Goal: Browse casually: Explore the website without a specific task or goal

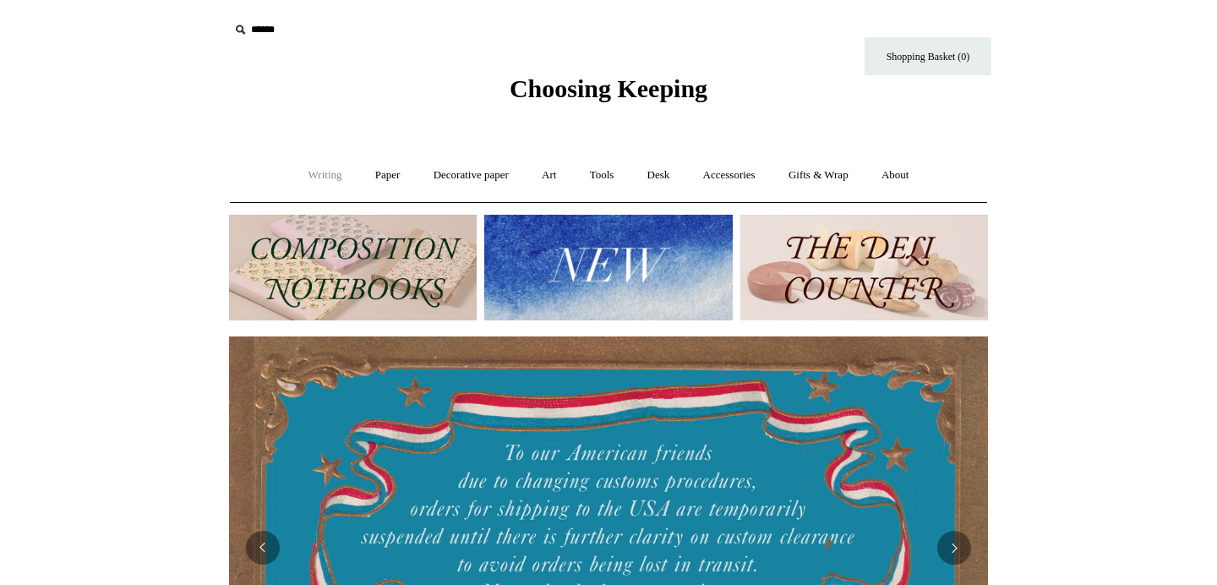
click at [320, 184] on link "Writing +" at bounding box center [325, 175] width 64 height 45
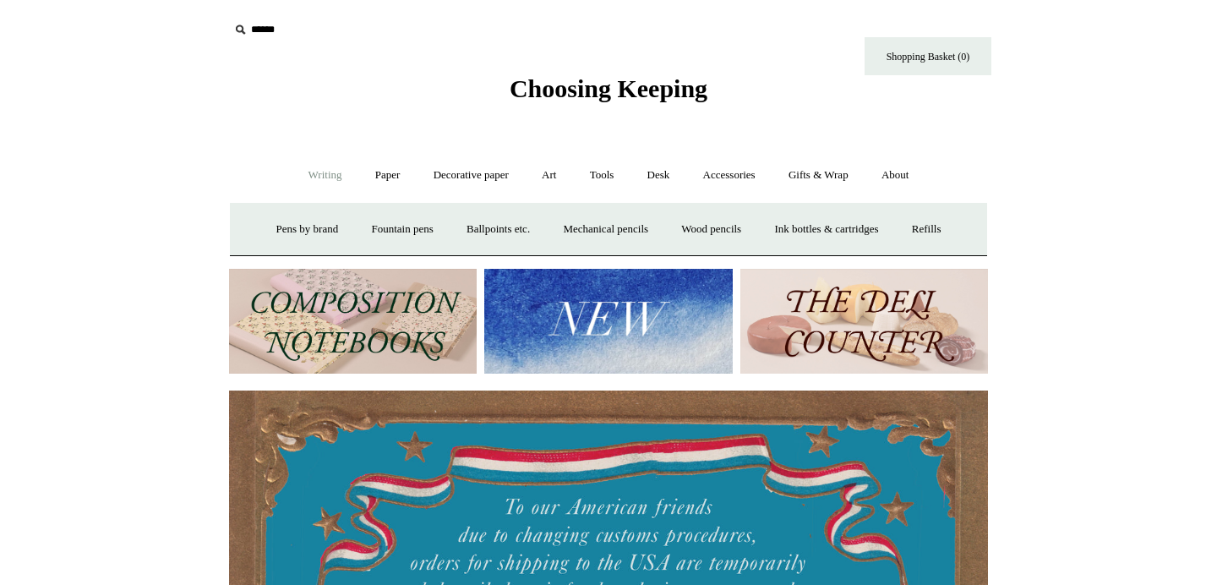
click at [320, 184] on link "Writing -" at bounding box center [325, 175] width 64 height 45
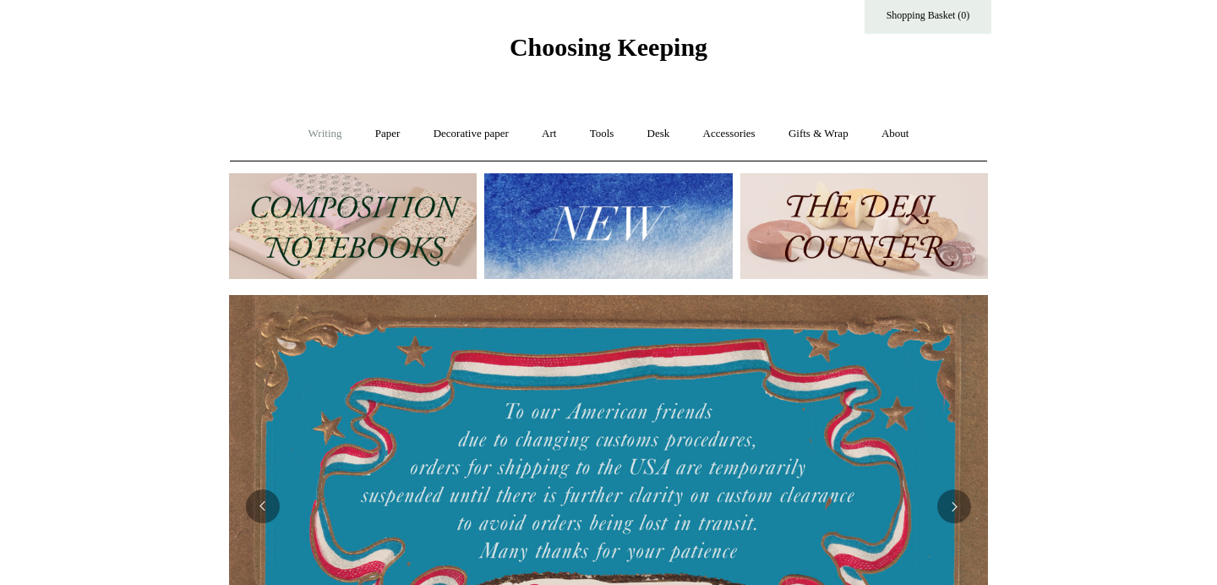
scroll to position [32, 0]
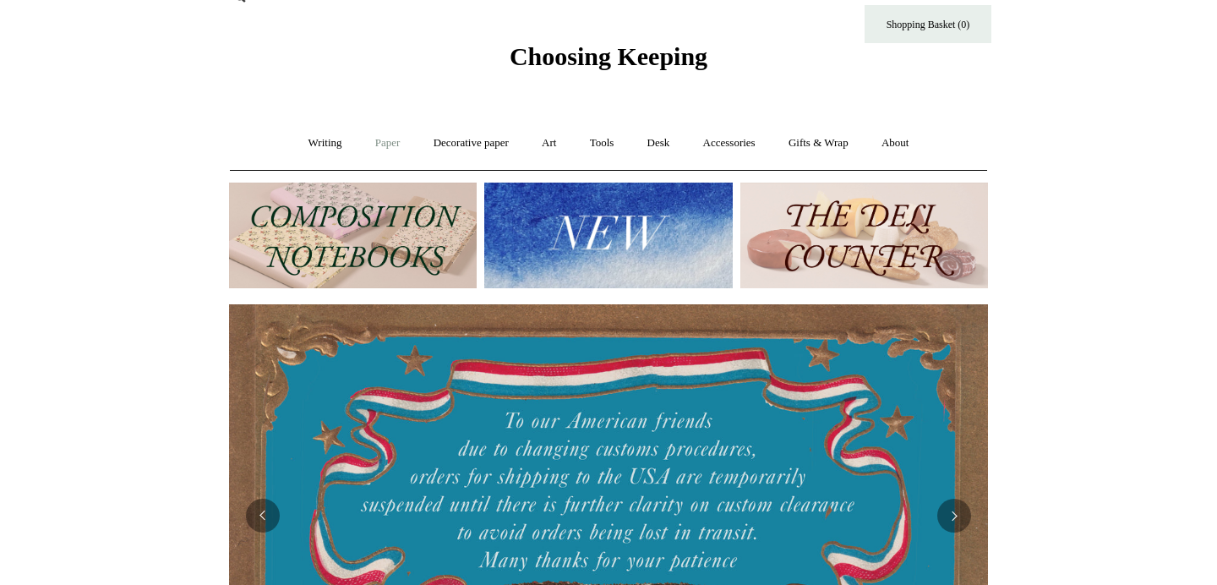
click at [386, 136] on link "Paper +" at bounding box center [388, 143] width 56 height 45
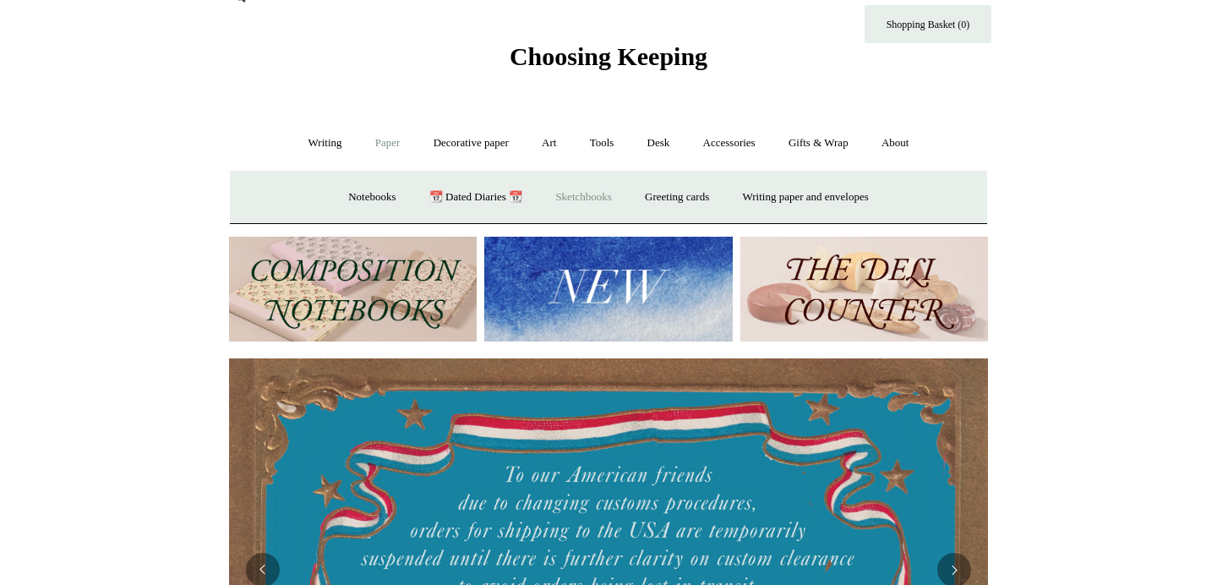
click at [599, 200] on link "Sketchbooks +" at bounding box center [583, 197] width 86 height 45
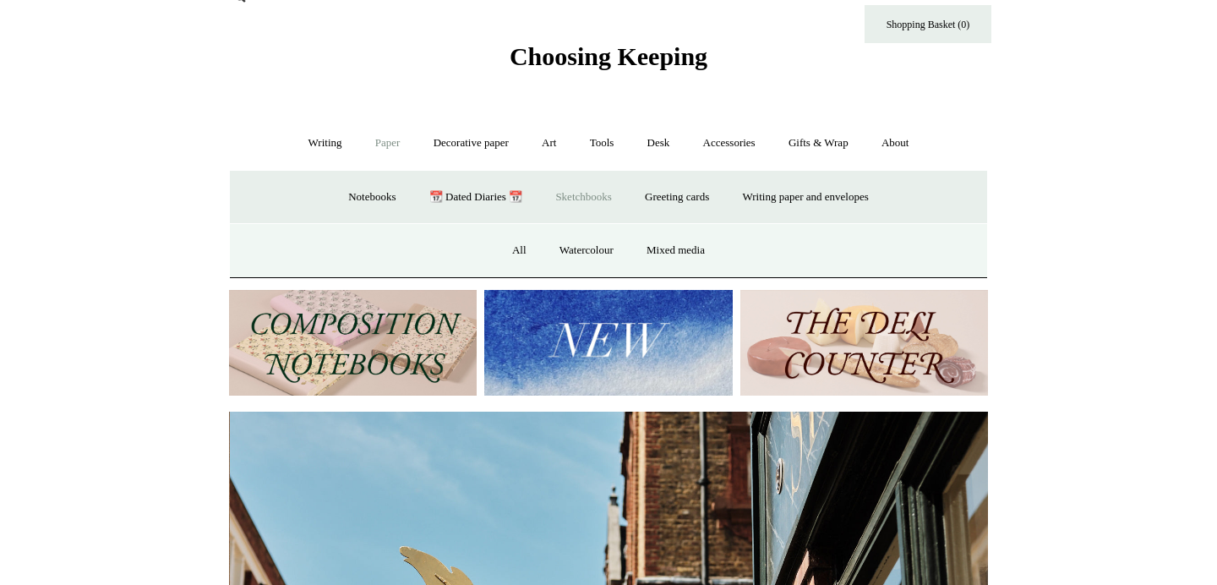
scroll to position [0, 759]
click at [598, 254] on link "Watercolour" at bounding box center [586, 250] width 85 height 45
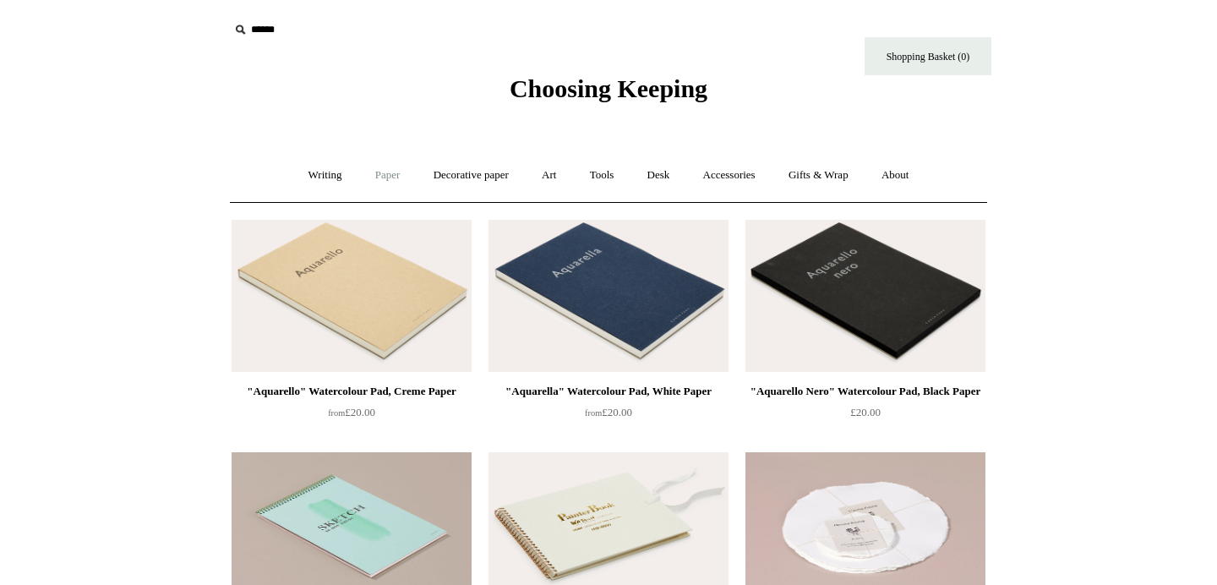
click at [373, 176] on link "Paper +" at bounding box center [388, 175] width 56 height 45
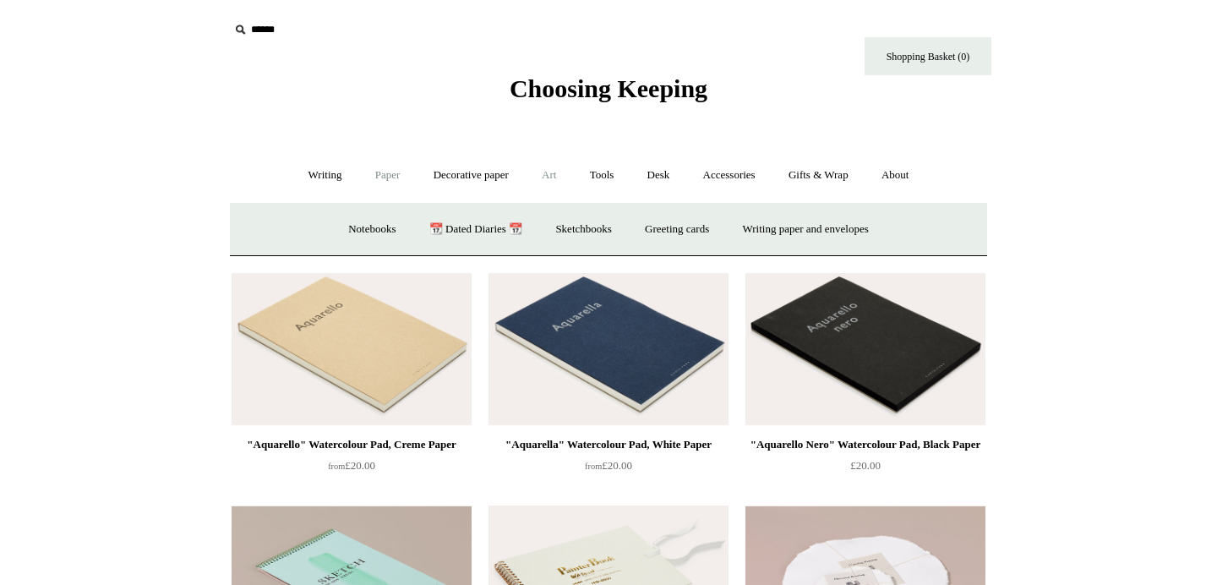
click at [561, 168] on link "Art +" at bounding box center [549, 175] width 45 height 45
click at [338, 234] on link "Watercolour & Paint" at bounding box center [299, 229] width 121 height 45
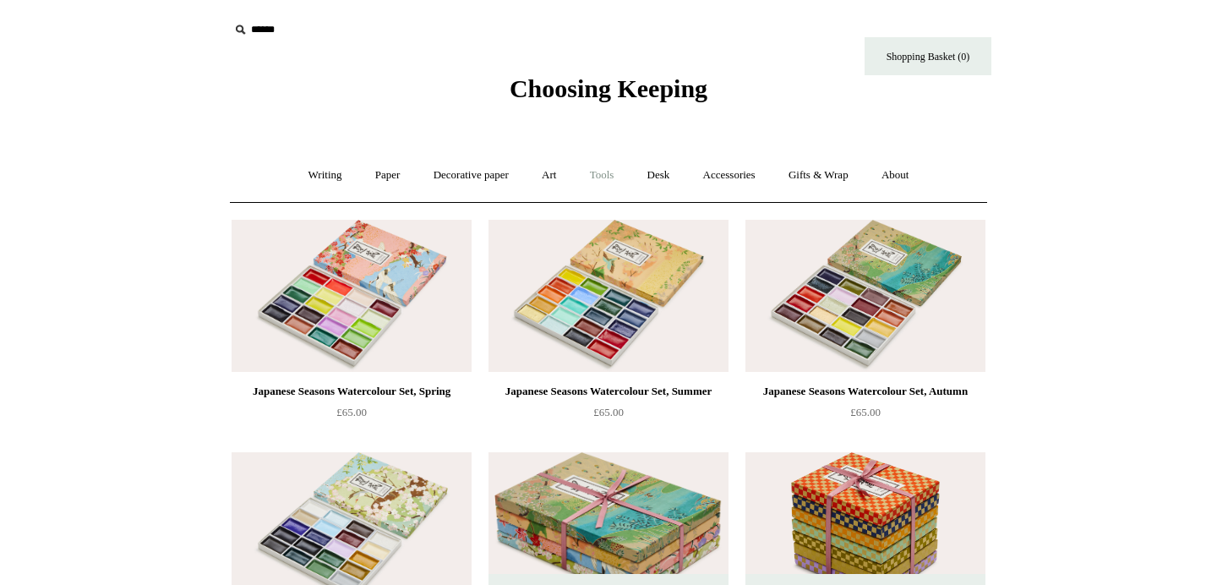
click at [613, 175] on link "Tools +" at bounding box center [602, 175] width 55 height 45
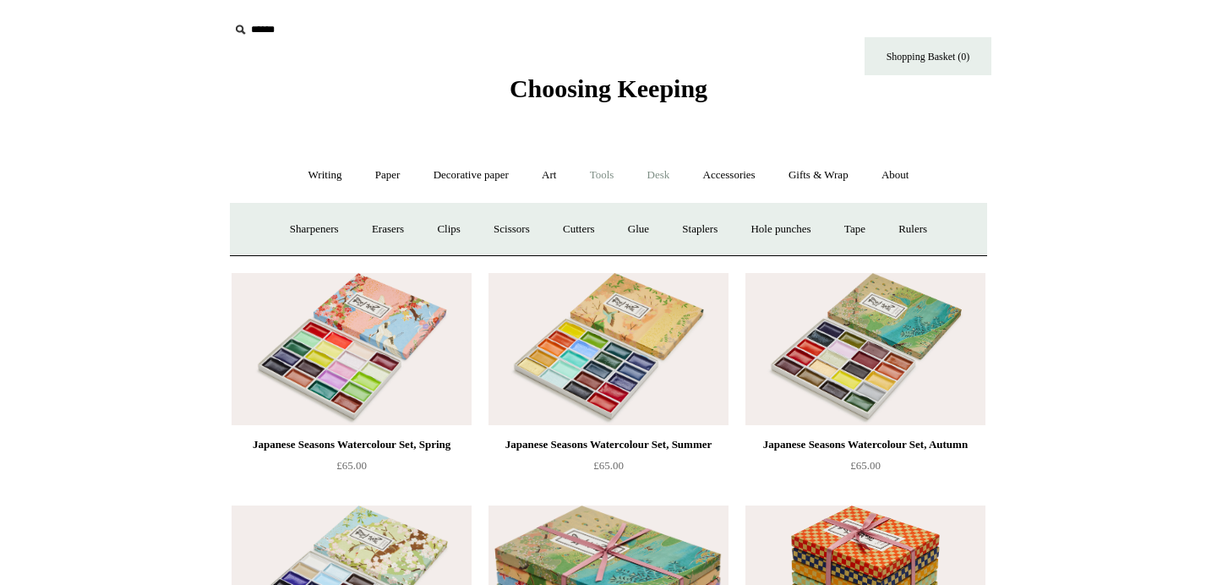
click at [662, 183] on link "Desk +" at bounding box center [658, 175] width 53 height 45
click at [606, 228] on link "Folders" at bounding box center [592, 229] width 63 height 45
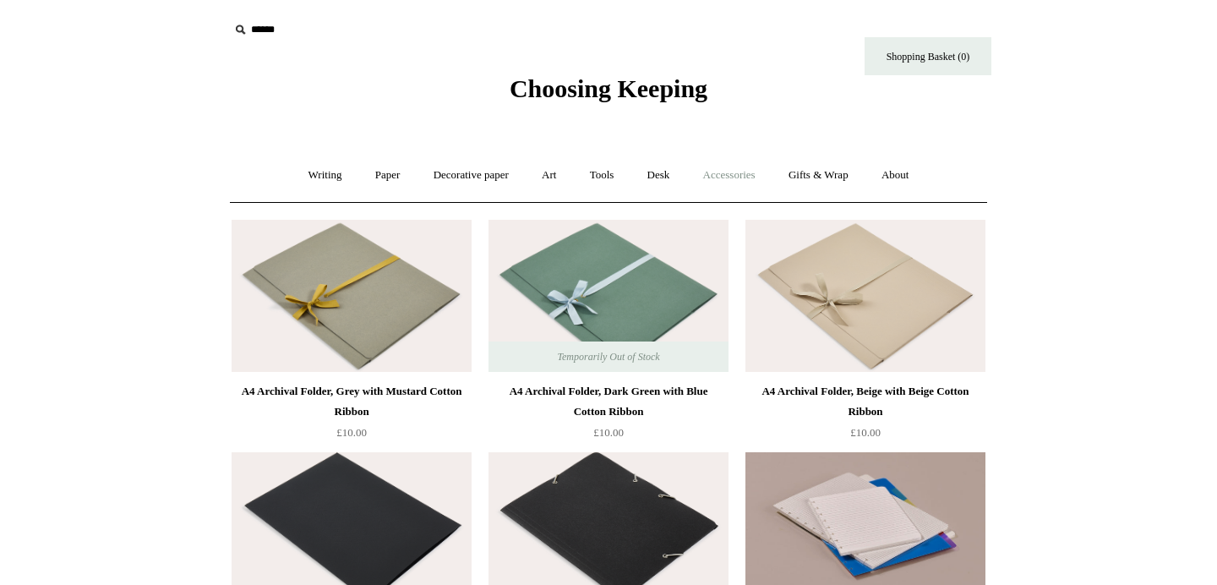
click at [738, 187] on link "Accessories +" at bounding box center [729, 175] width 83 height 45
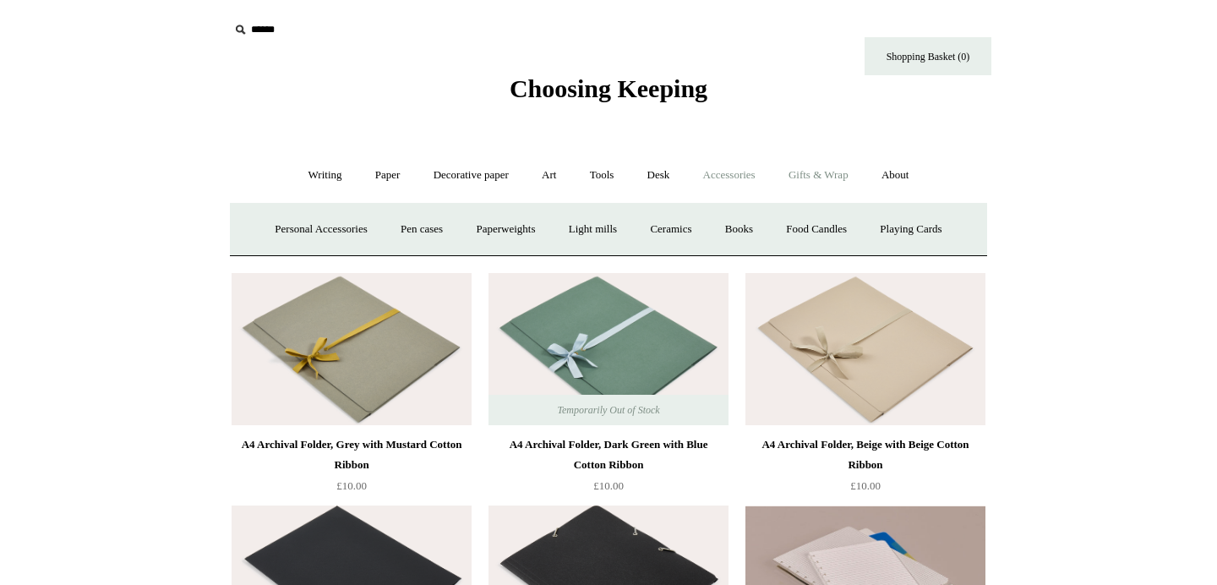
click at [821, 183] on link "Gifts & Wrap +" at bounding box center [819, 175] width 90 height 45
click at [912, 186] on link "About +" at bounding box center [896, 175] width 58 height 45
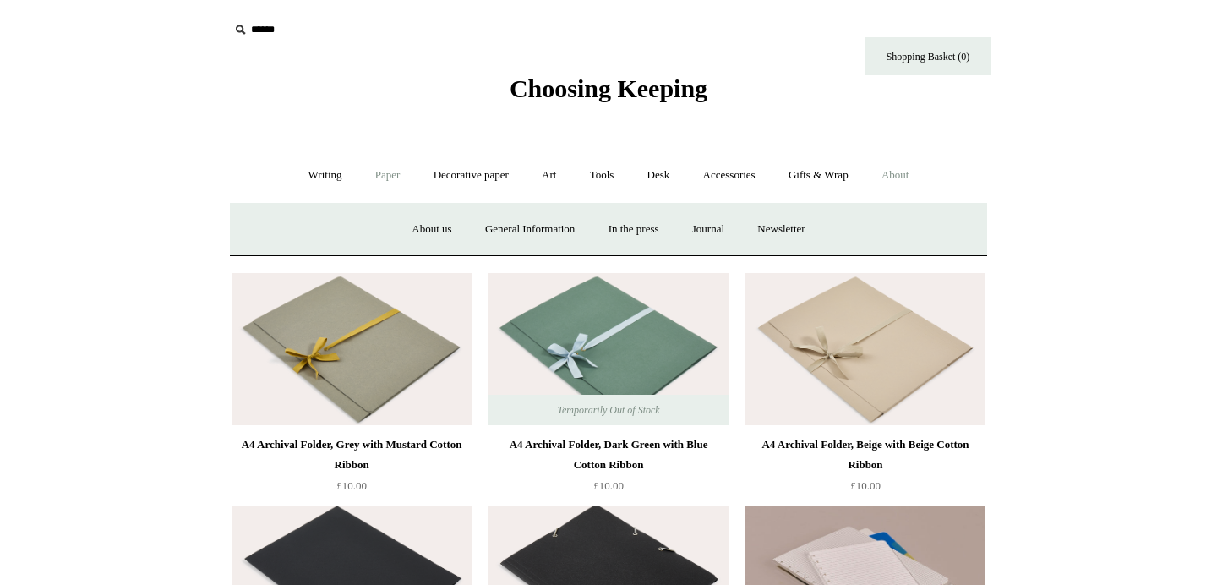
click at [371, 171] on link "Paper +" at bounding box center [388, 175] width 56 height 45
click at [351, 231] on link "Notebooks +" at bounding box center [372, 229] width 78 height 45
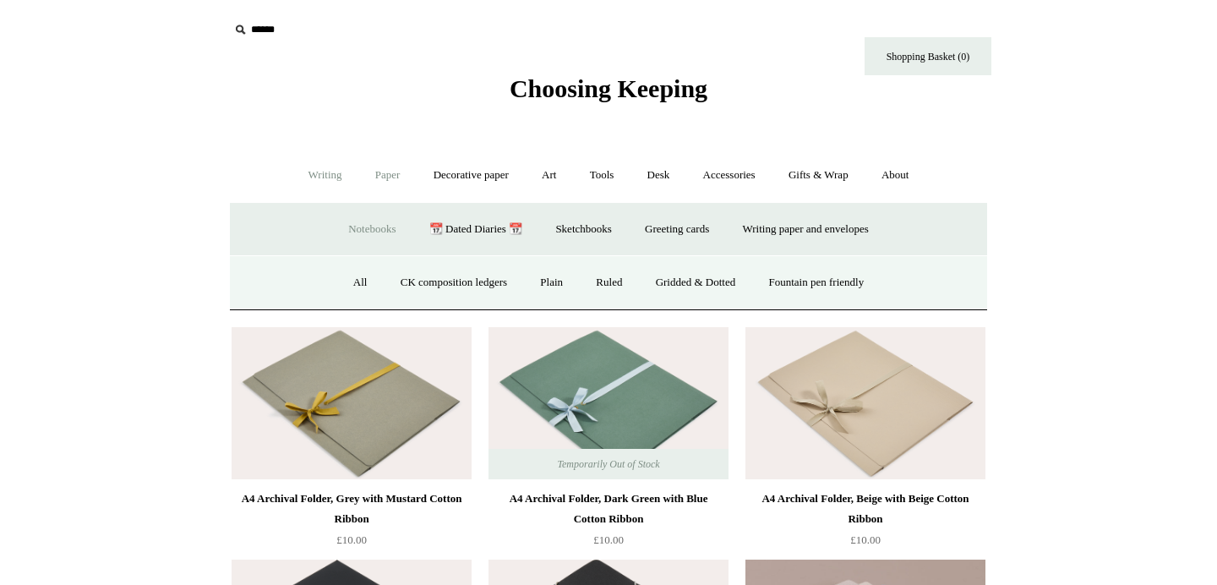
click at [317, 169] on link "Writing +" at bounding box center [325, 175] width 64 height 45
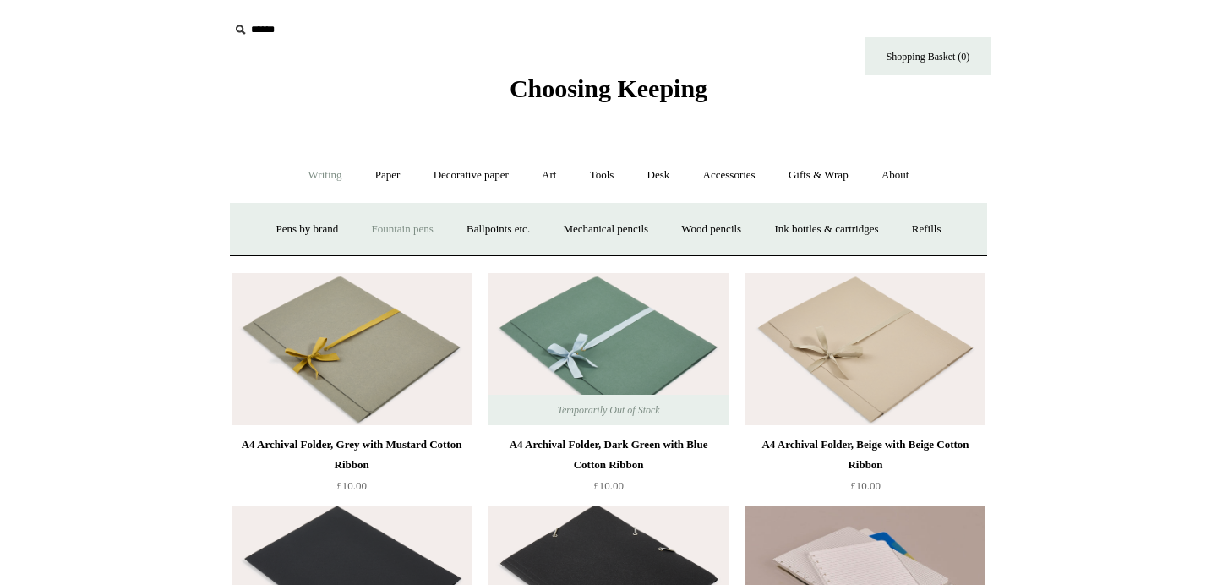
click at [405, 227] on link "Fountain pens +" at bounding box center [402, 229] width 92 height 45
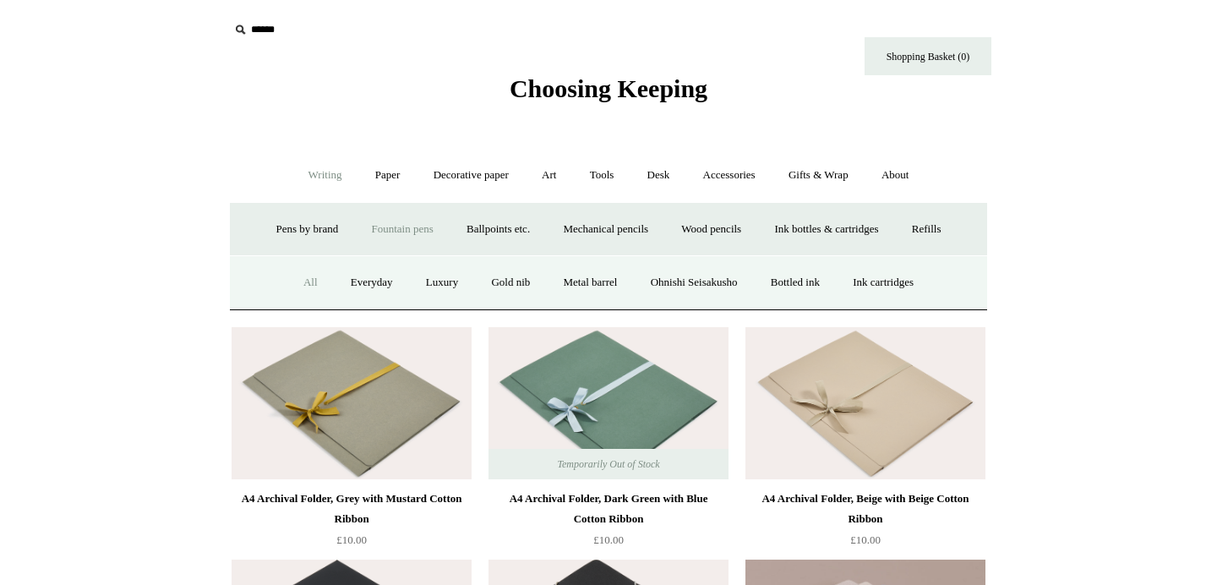
click at [300, 277] on link "All" at bounding box center [310, 282] width 45 height 45
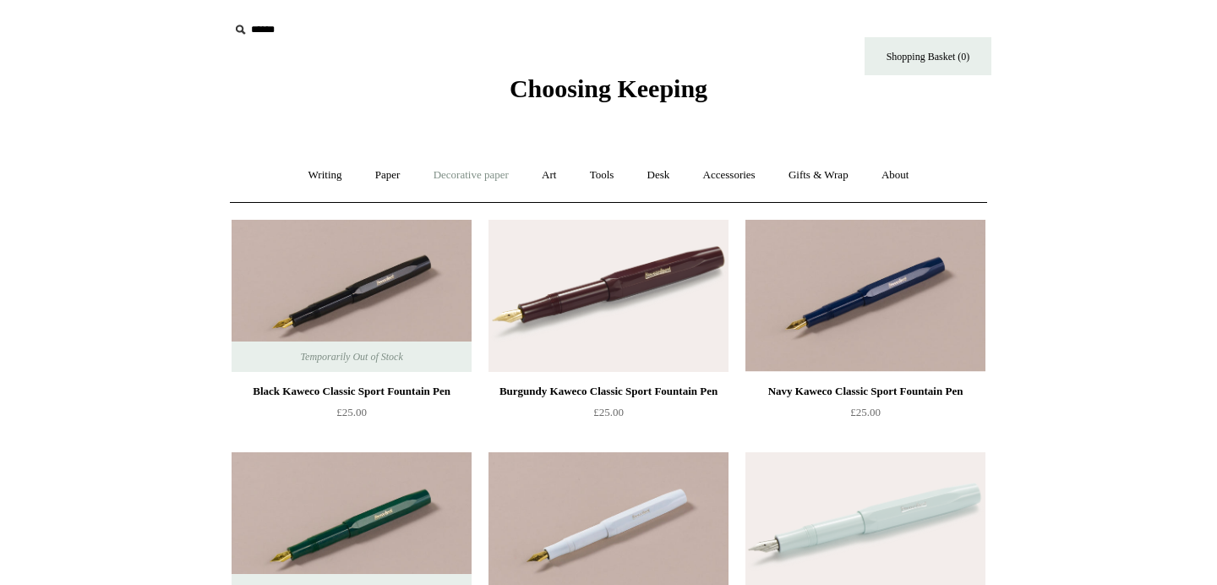
click at [515, 172] on link "Decorative paper +" at bounding box center [472, 175] width 106 height 45
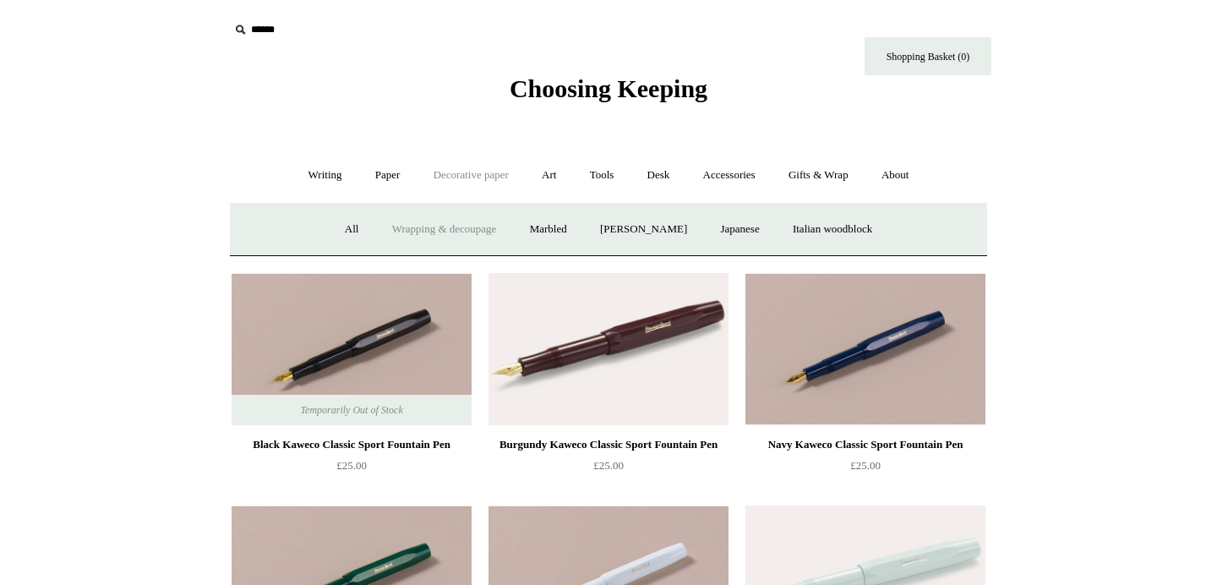
click at [496, 232] on link "Wrapping & decoupage" at bounding box center [444, 229] width 135 height 45
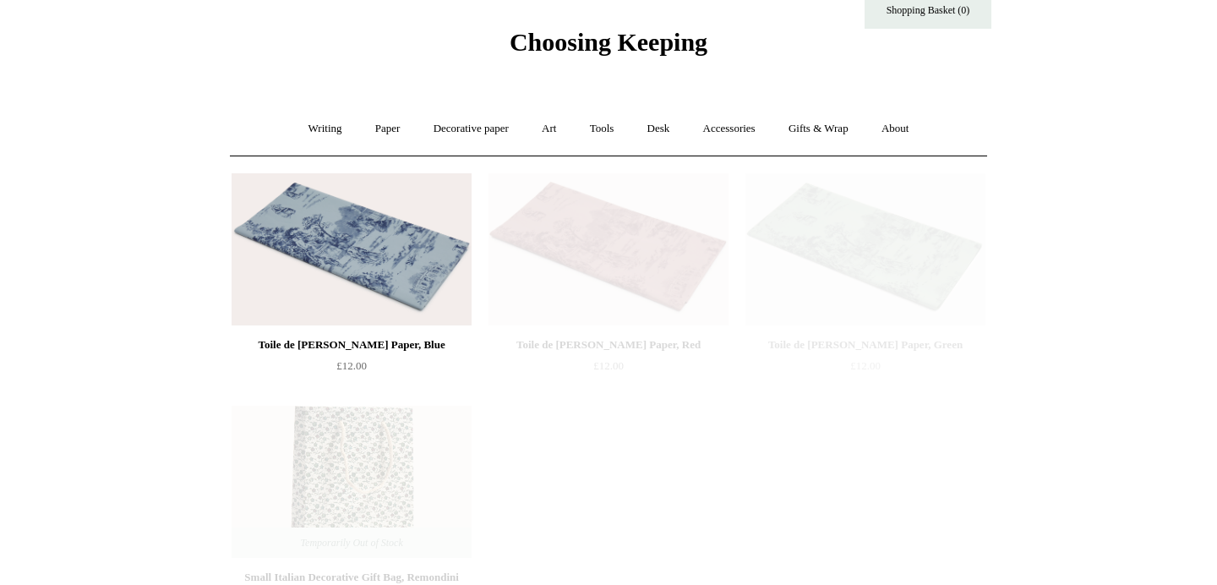
scroll to position [52, 0]
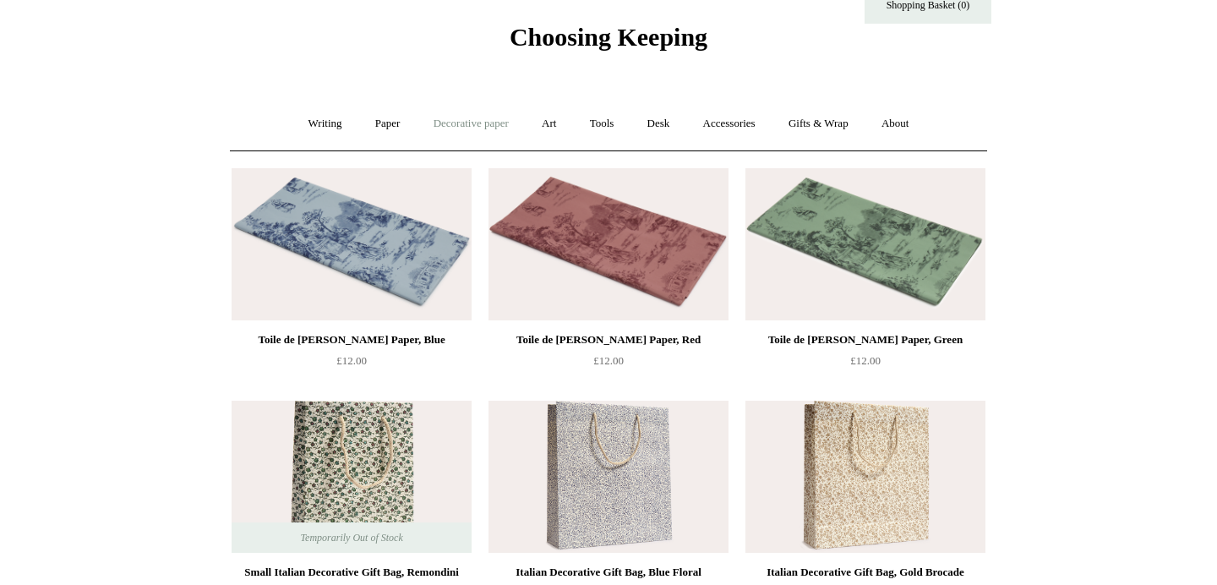
click at [435, 132] on link "Decorative paper +" at bounding box center [472, 123] width 106 height 45
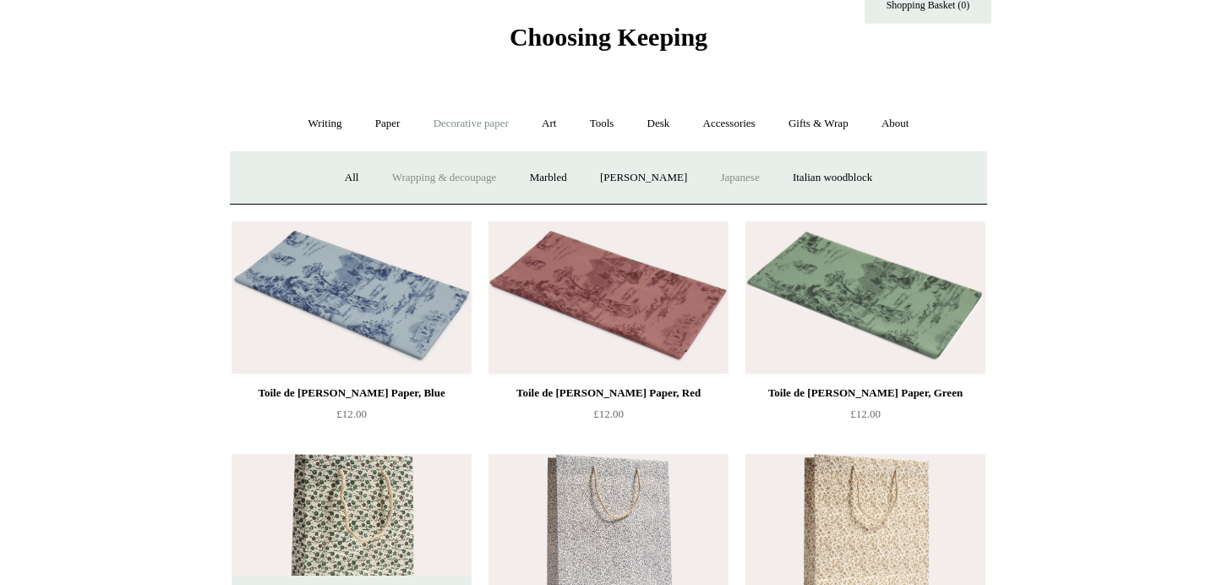
click at [764, 181] on link "Japanese" at bounding box center [739, 178] width 69 height 45
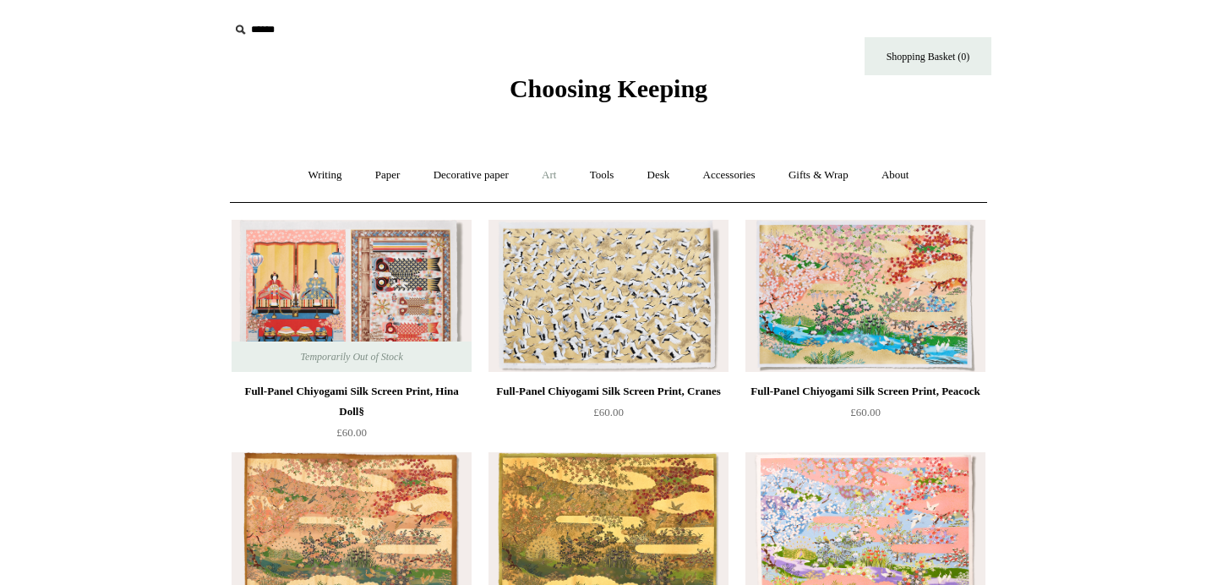
click at [539, 172] on link "Art +" at bounding box center [549, 175] width 45 height 45
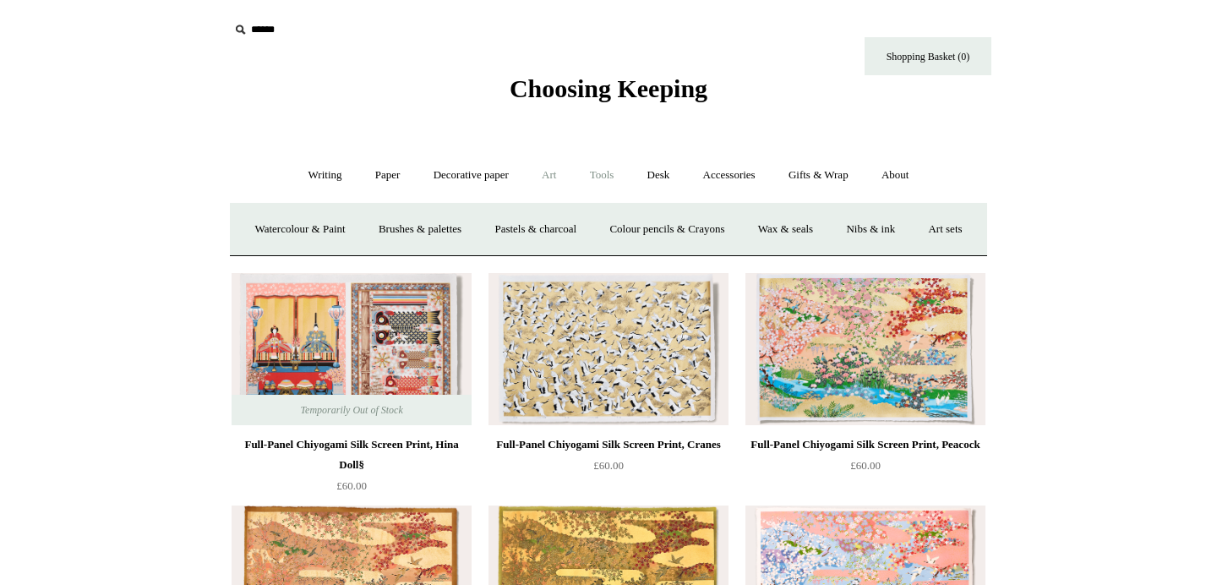
click at [606, 177] on link "Tools +" at bounding box center [602, 175] width 55 height 45
click at [545, 174] on link "Art +" at bounding box center [549, 175] width 45 height 45
click at [913, 252] on link "Art sets" at bounding box center [945, 229] width 64 height 45
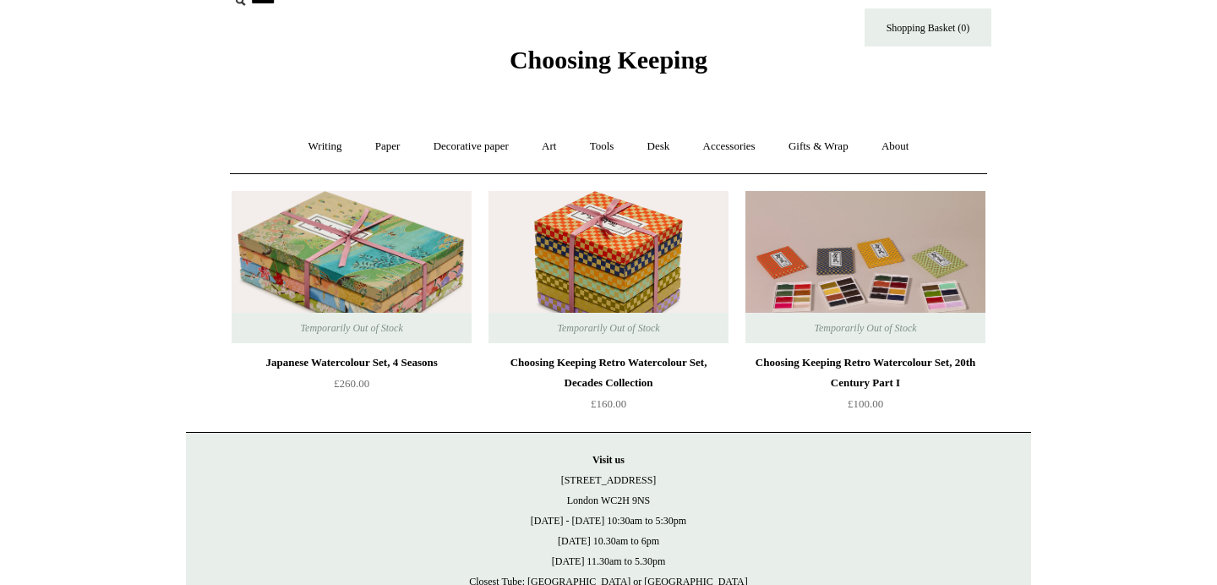
scroll to position [30, 0]
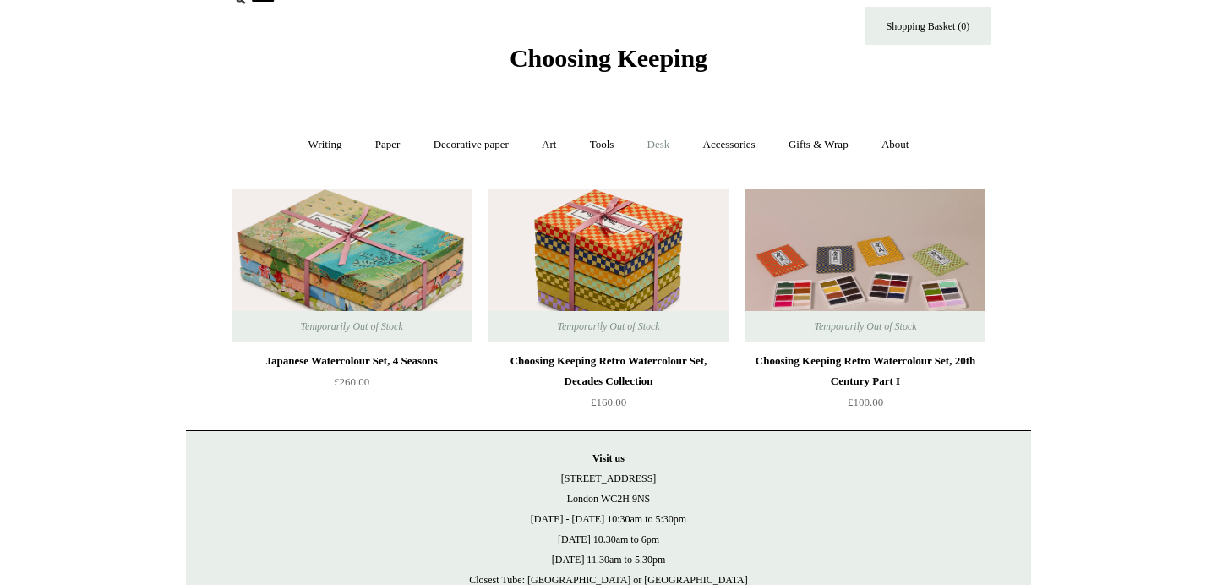
click at [670, 150] on link "Desk +" at bounding box center [658, 145] width 53 height 45
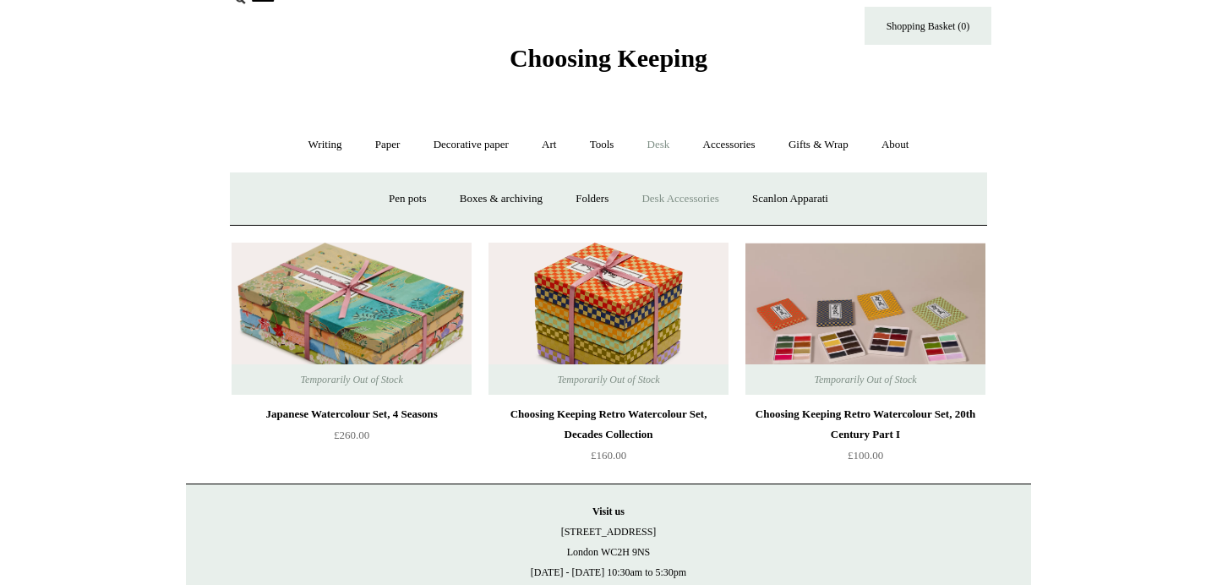
click at [673, 202] on link "Desk Accessories" at bounding box center [679, 199] width 107 height 45
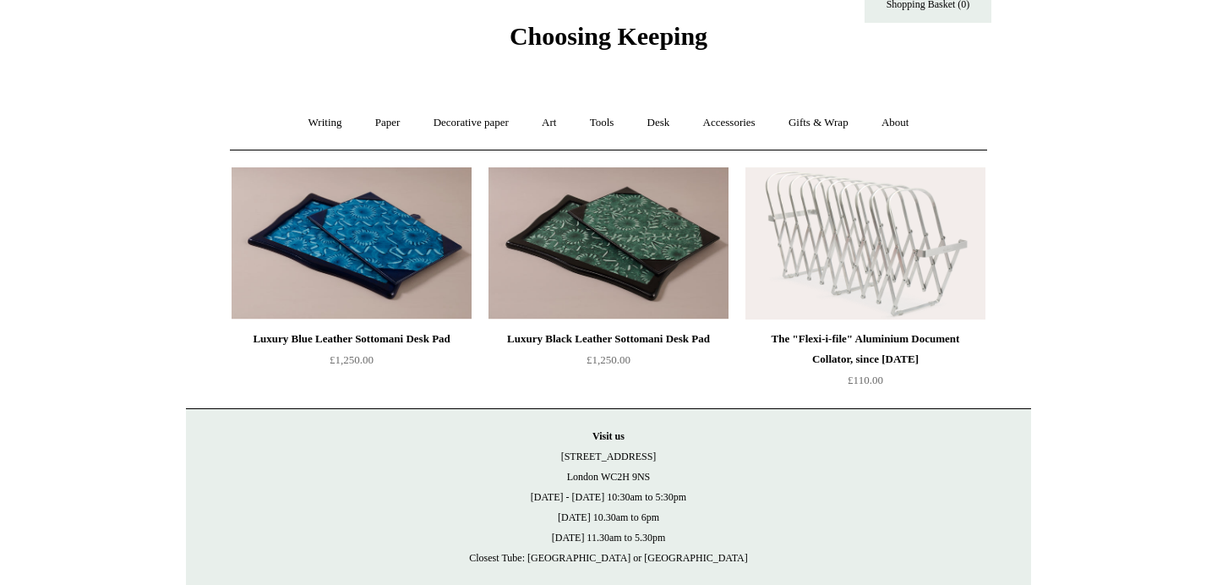
scroll to position [57, 0]
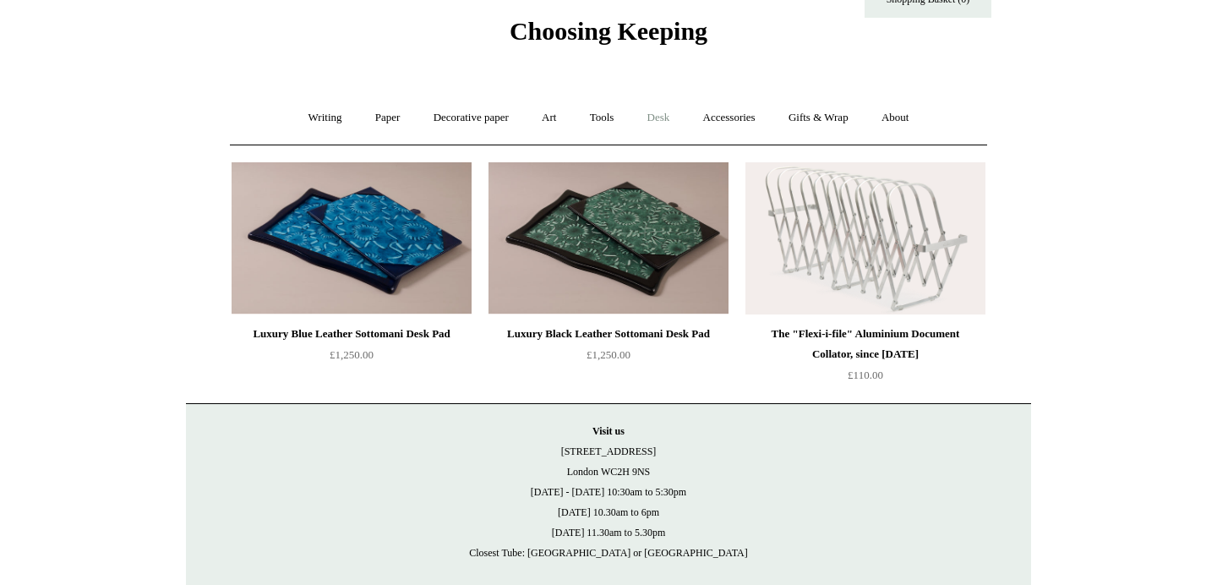
click at [673, 118] on link "Desk +" at bounding box center [658, 118] width 53 height 45
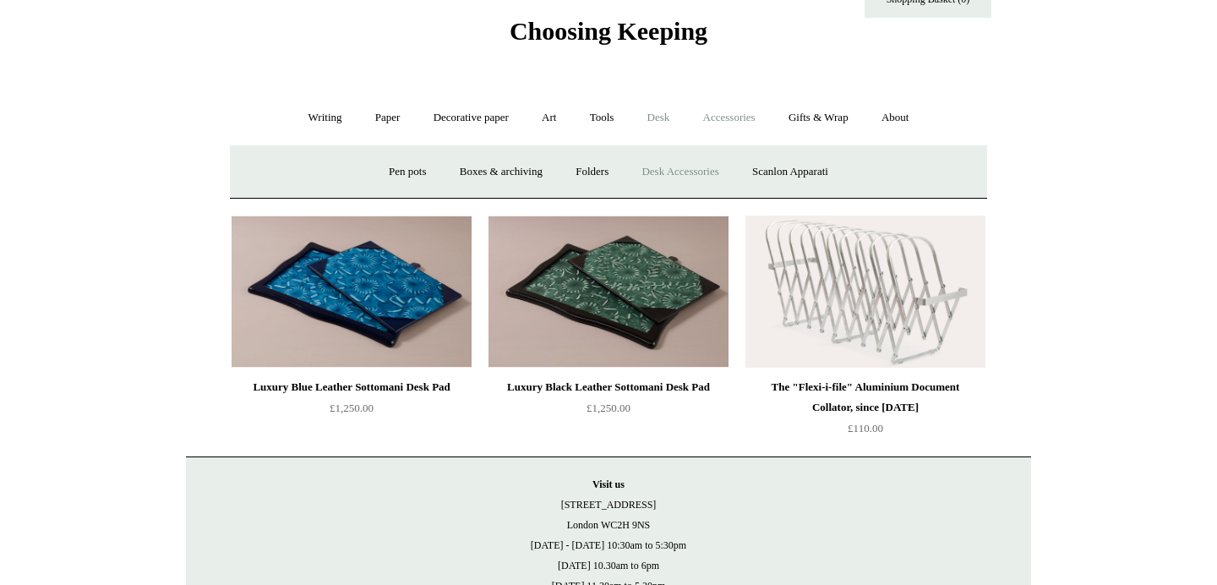
click at [757, 114] on link "Accessories +" at bounding box center [729, 118] width 83 height 45
click at [753, 169] on link "Books" at bounding box center [739, 172] width 58 height 45
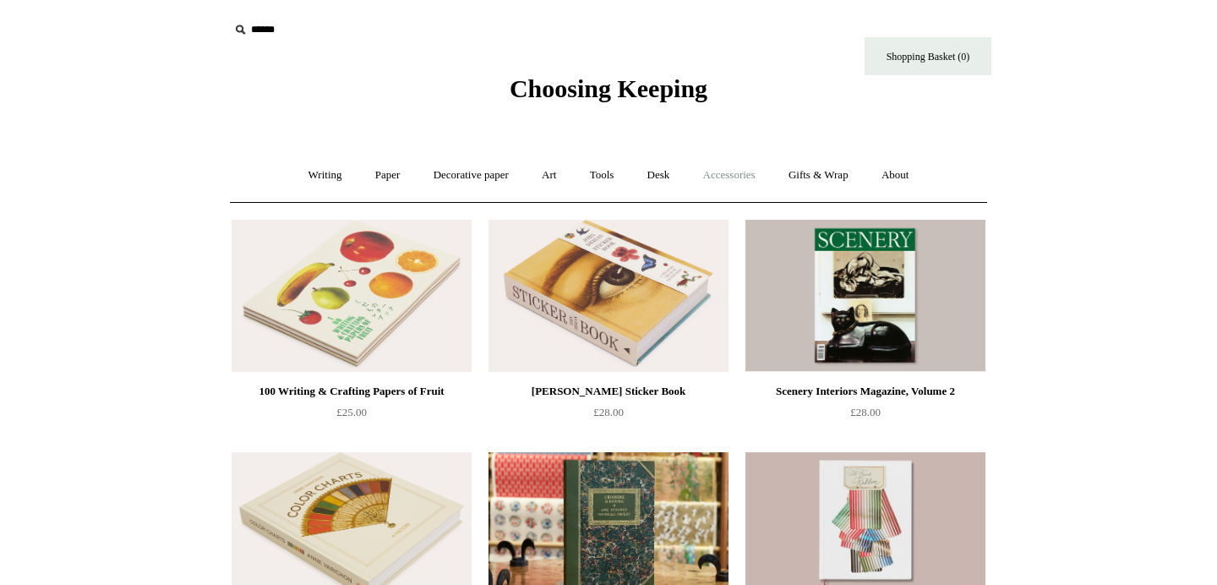
click at [718, 174] on link "Accessories +" at bounding box center [729, 175] width 83 height 45
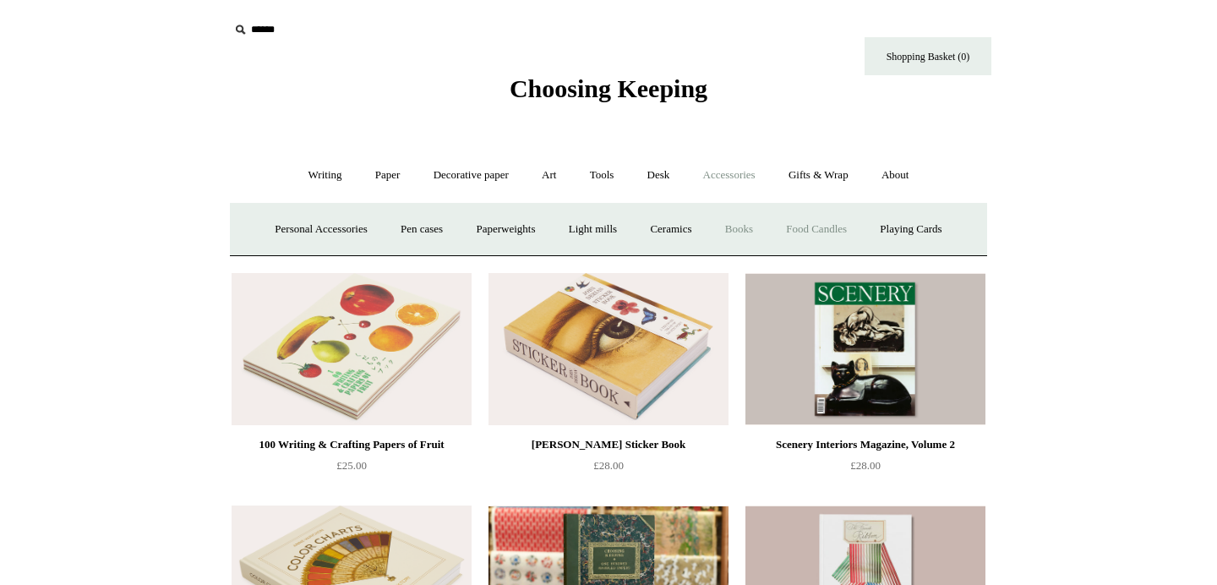
click at [856, 228] on link "Food Candles" at bounding box center [816, 229] width 91 height 45
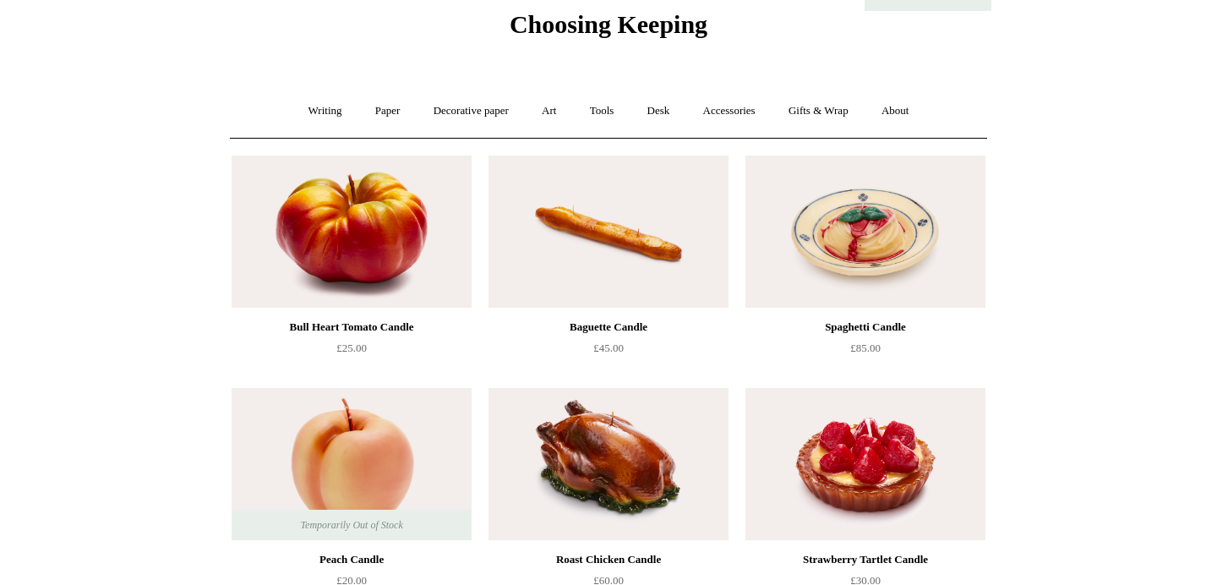
scroll to position [61, 0]
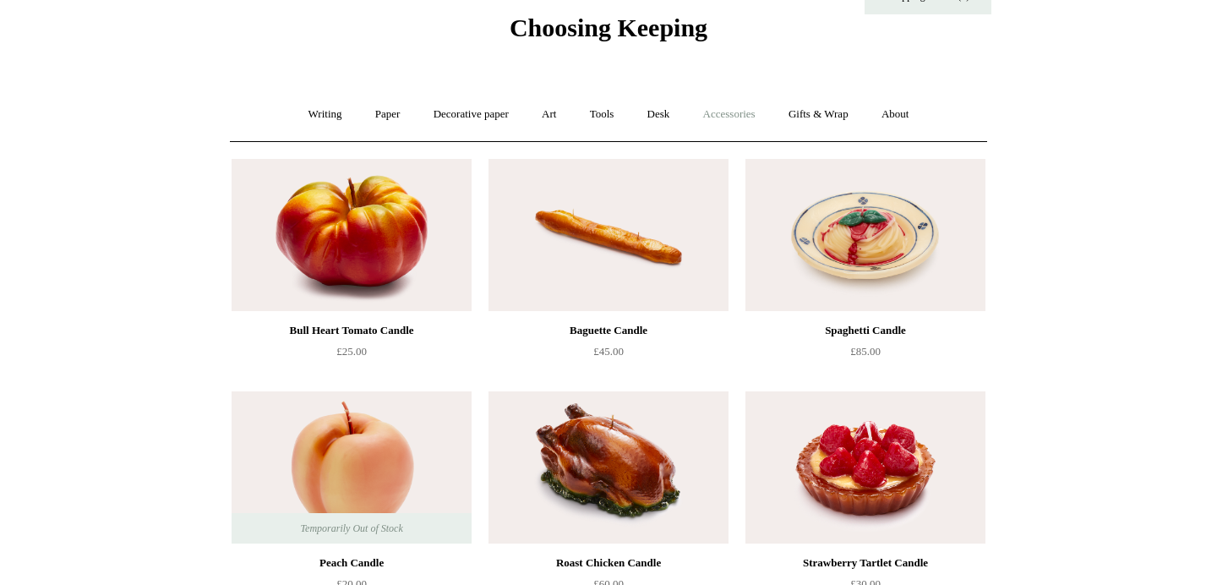
click at [745, 113] on link "Accessories +" at bounding box center [729, 114] width 83 height 45
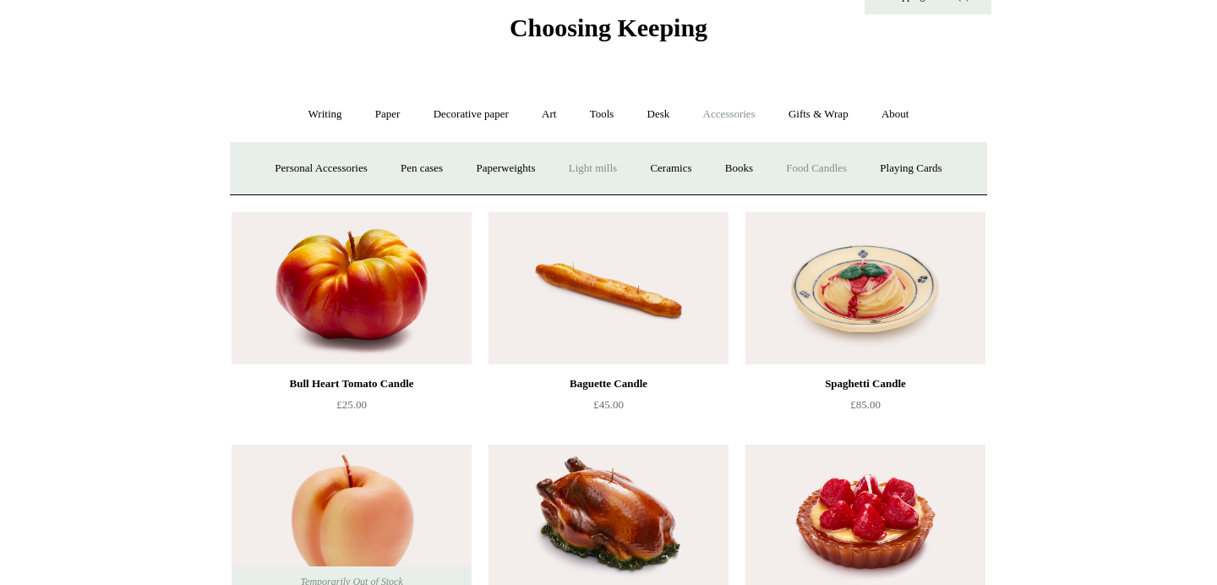
click at [598, 175] on link "Light mills" at bounding box center [593, 168] width 79 height 45
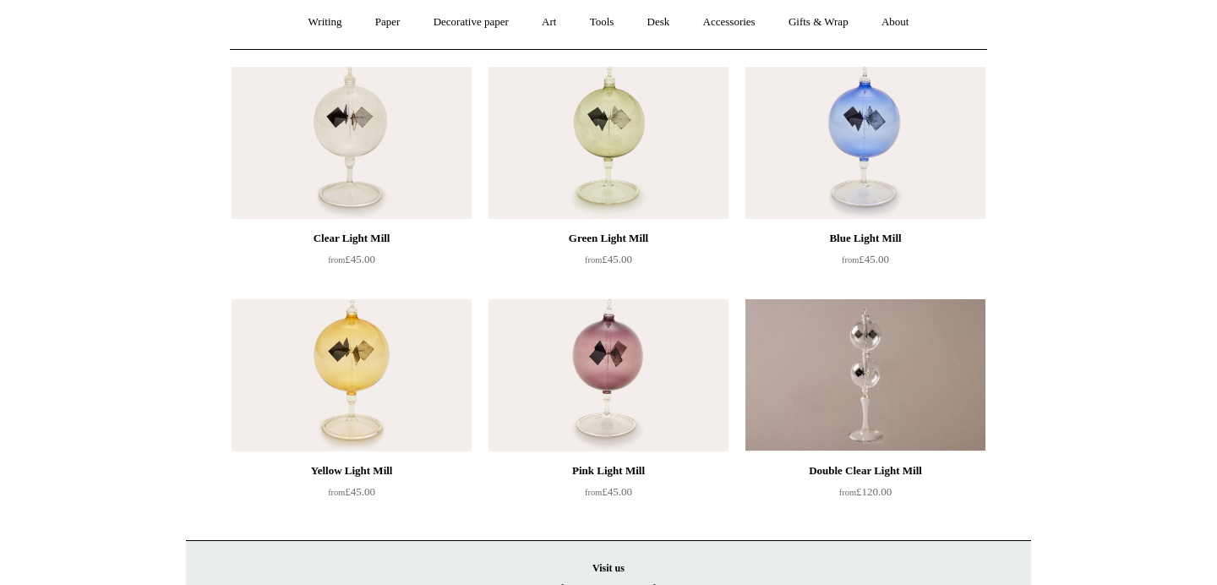
scroll to position [139, 0]
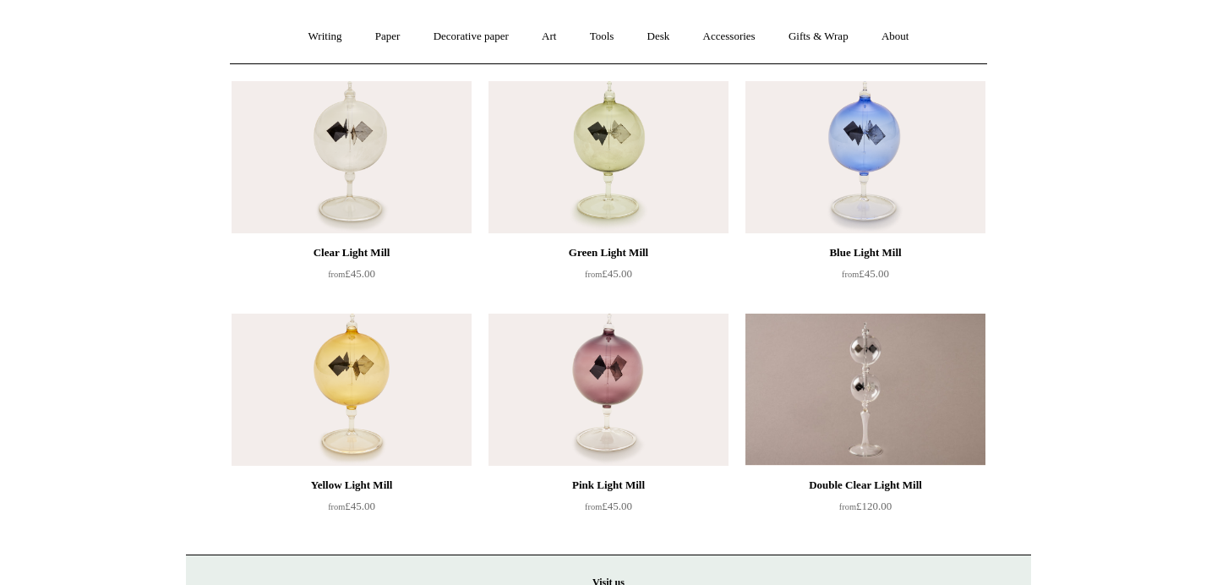
click at [625, 184] on img at bounding box center [609, 157] width 240 height 152
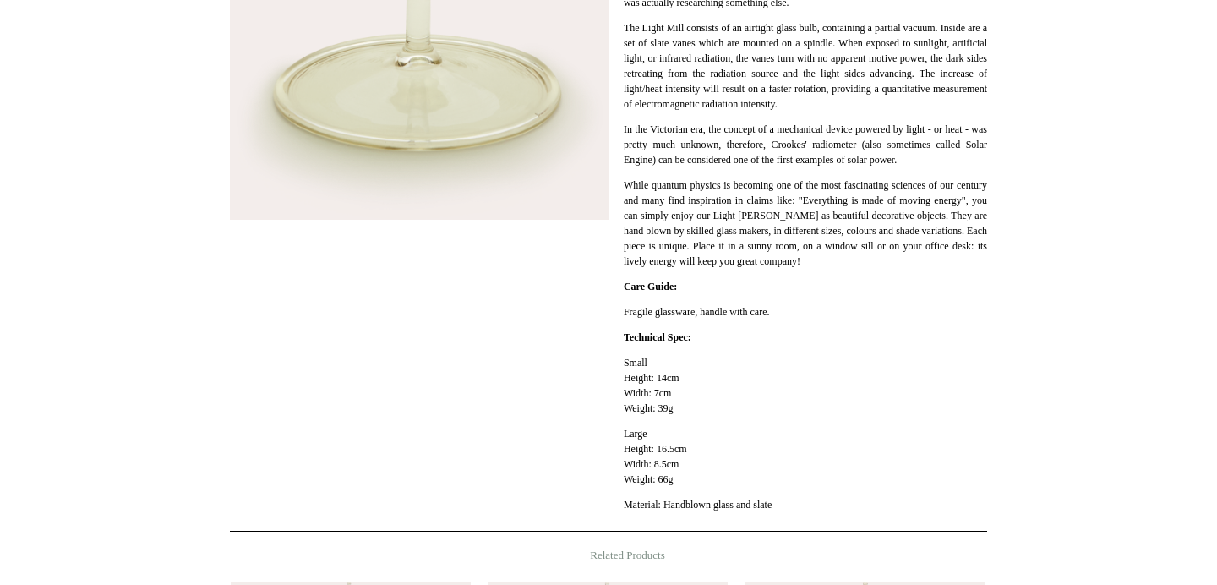
scroll to position [1157, 0]
